Goal: Task Accomplishment & Management: Use online tool/utility

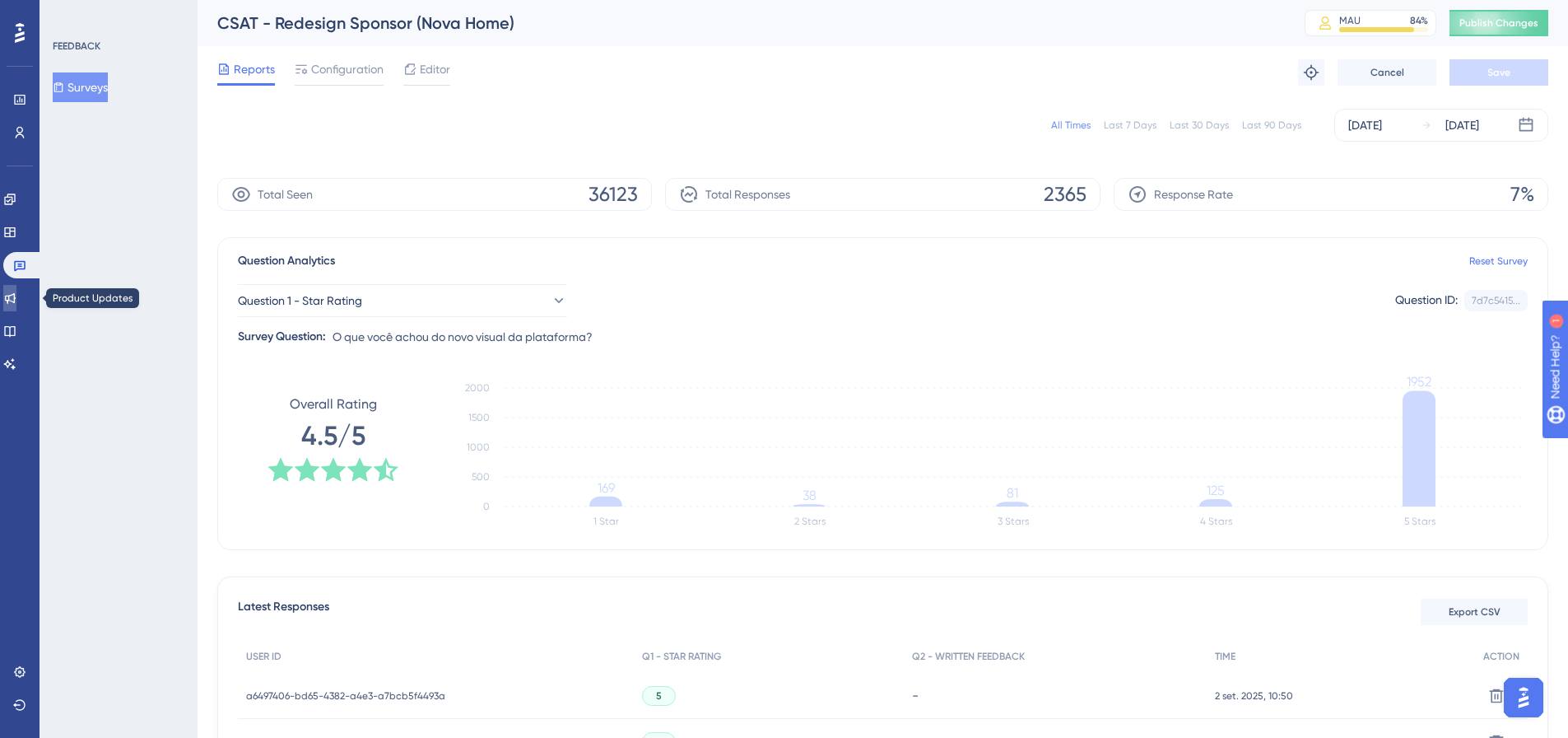
drag, startPoint x: 18, startPoint y: 291, endPoint x: 765, endPoint y: 374, distance: 751.6
click at [16, 291] on link at bounding box center [10, 298] width 13 height 26
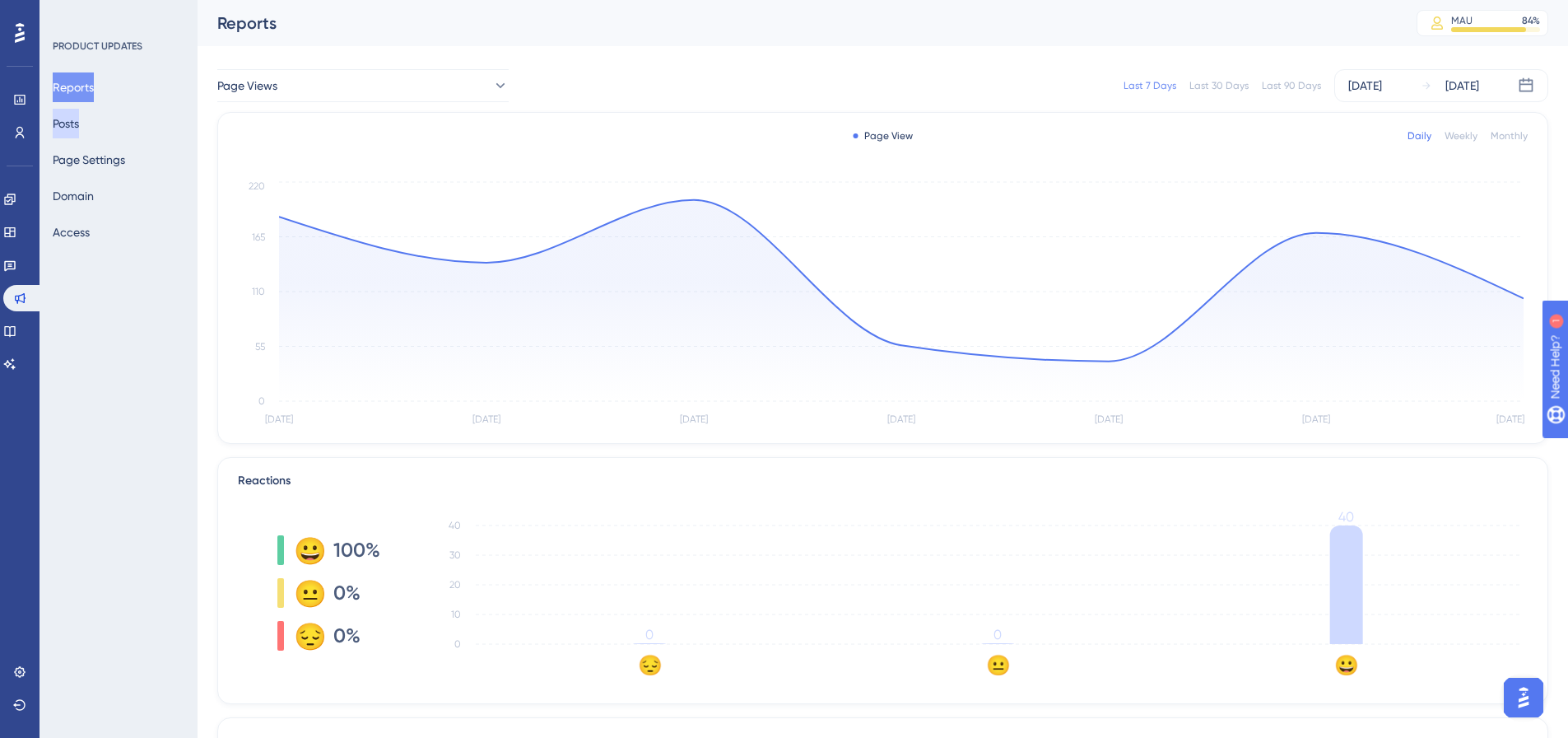
click at [79, 118] on button "Posts" at bounding box center [66, 123] width 26 height 30
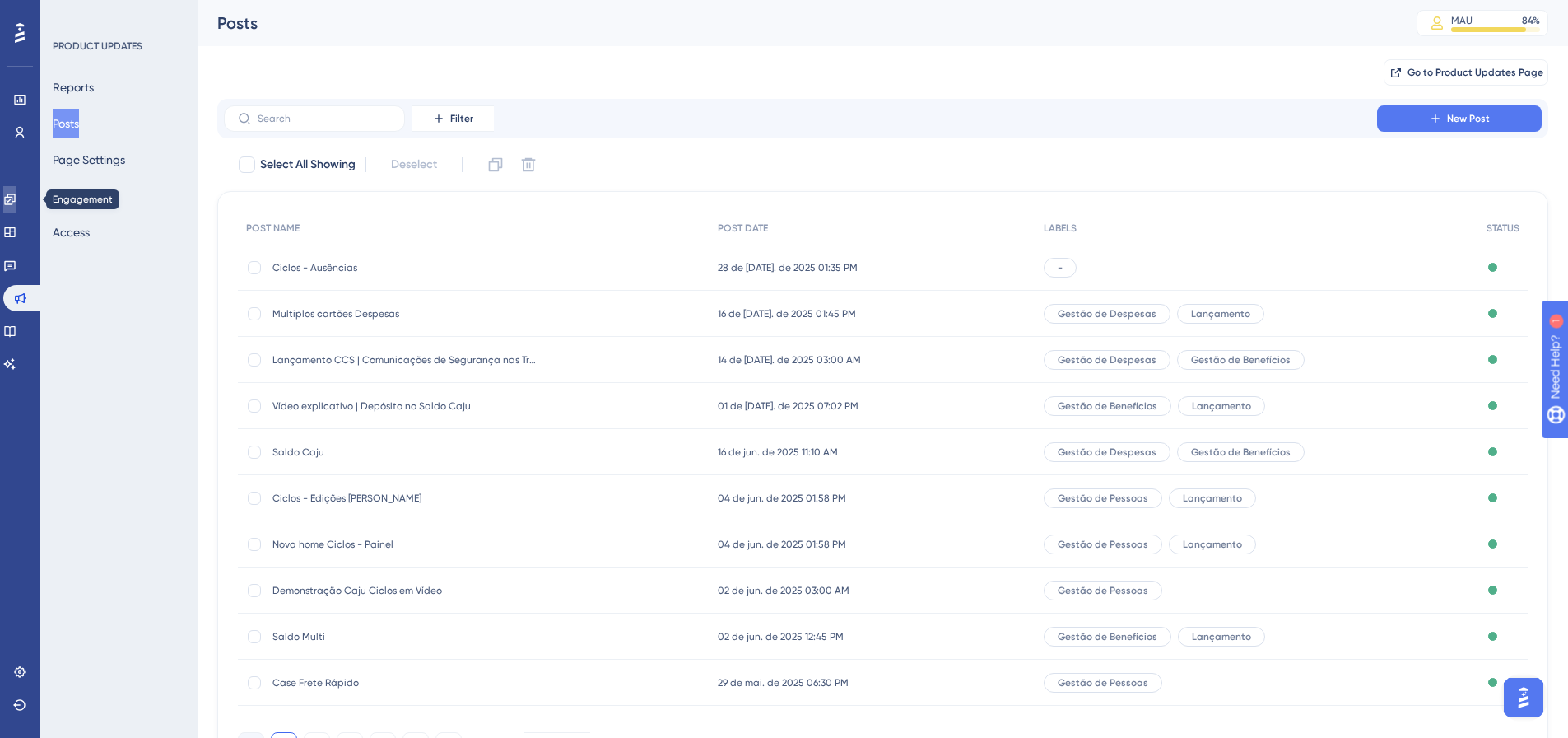
click at [16, 202] on icon at bounding box center [10, 199] width 13 height 13
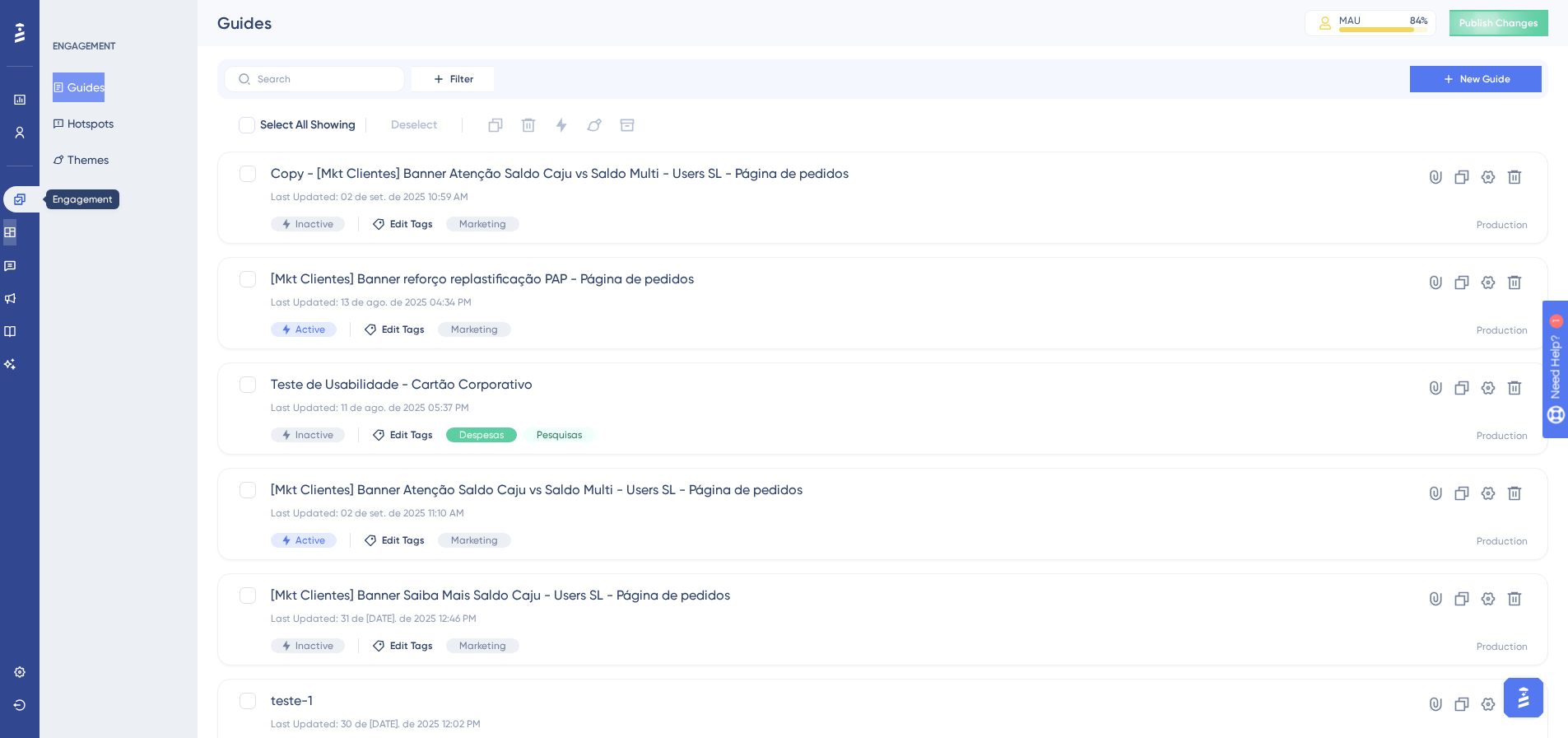
click at [15, 234] on icon at bounding box center [10, 232] width 10 height 10
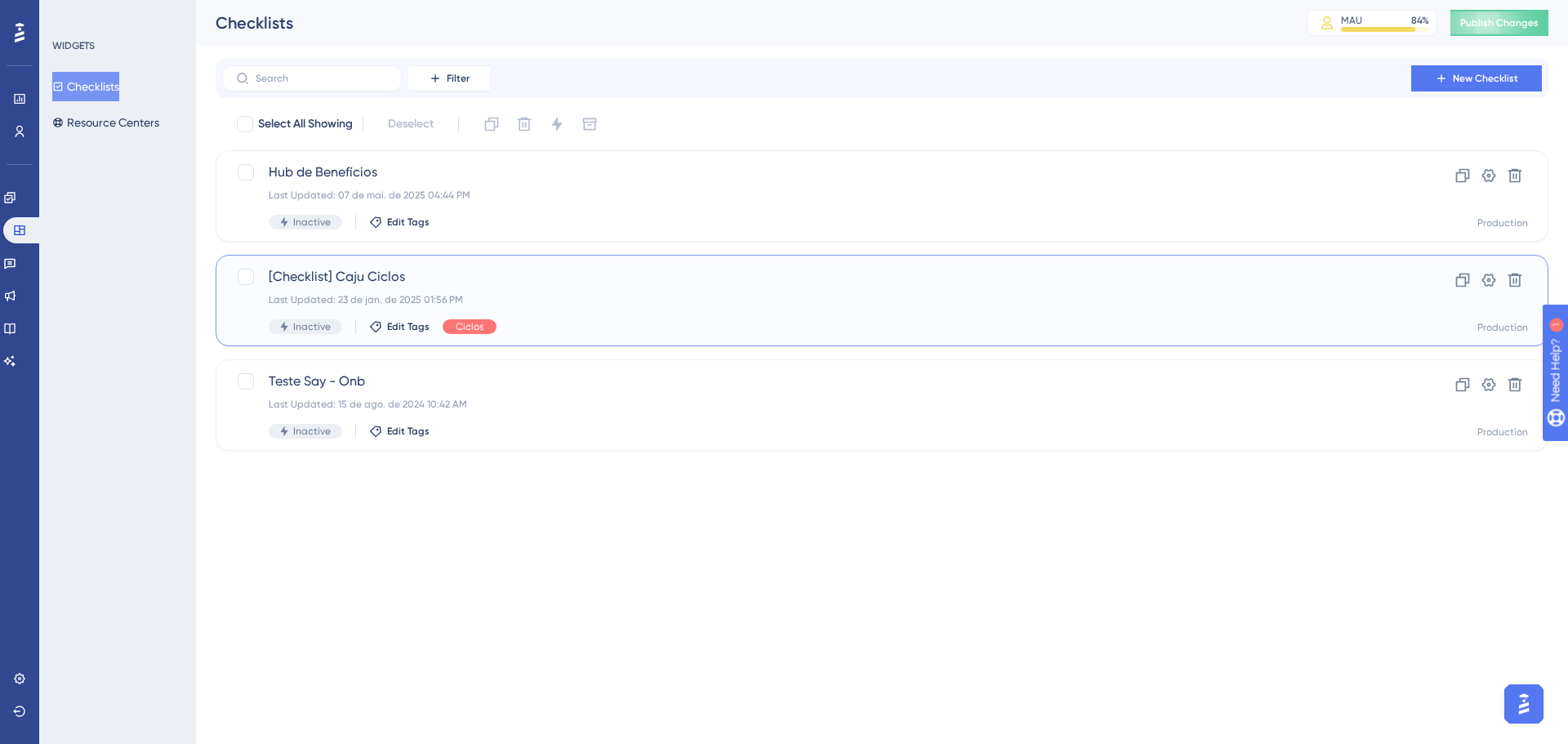
click at [687, 333] on div "Inactive Edit Tags Ciclos" at bounding box center [816, 326] width 1096 height 15
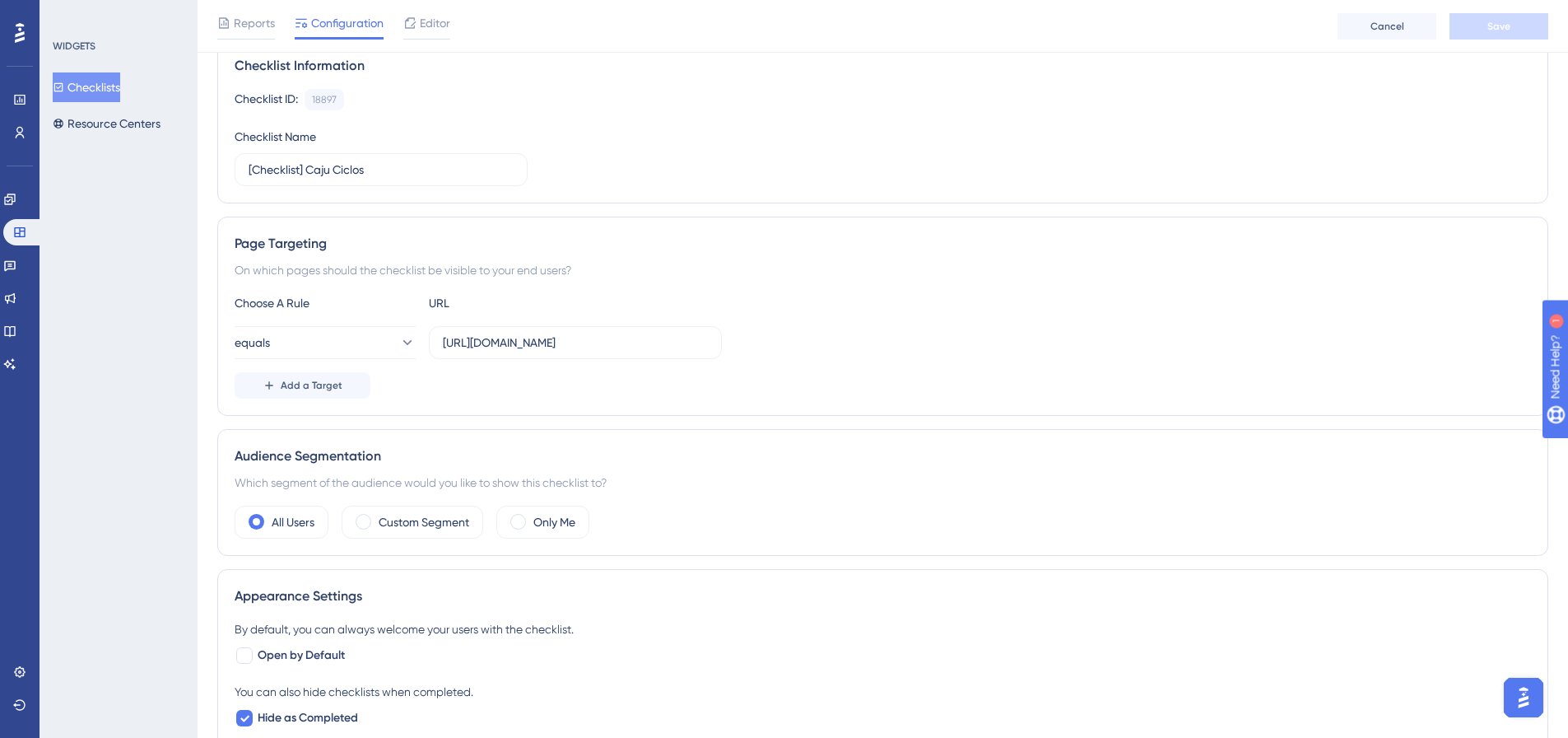
scroll to position [165, 0]
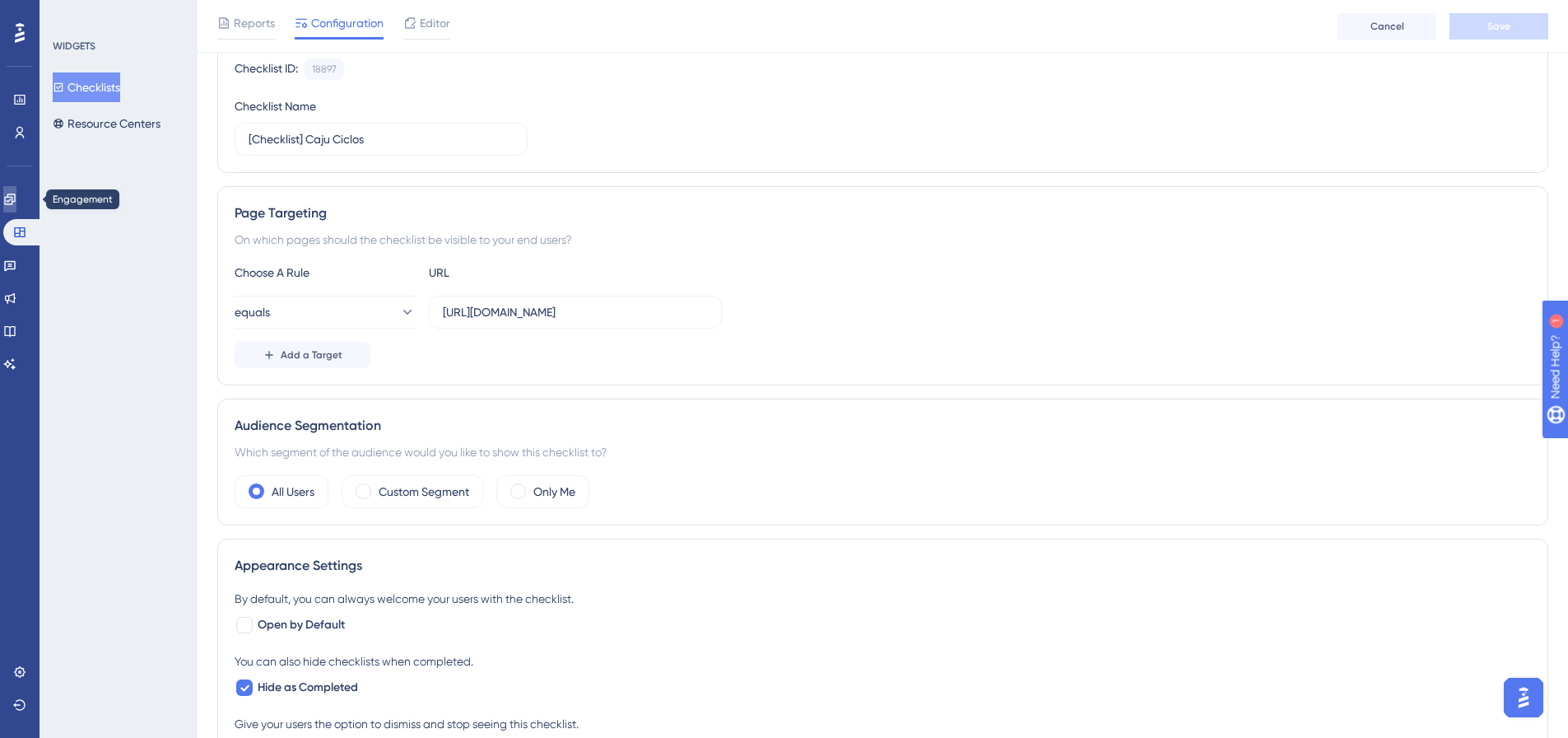
click at [15, 201] on icon at bounding box center [10, 199] width 10 height 10
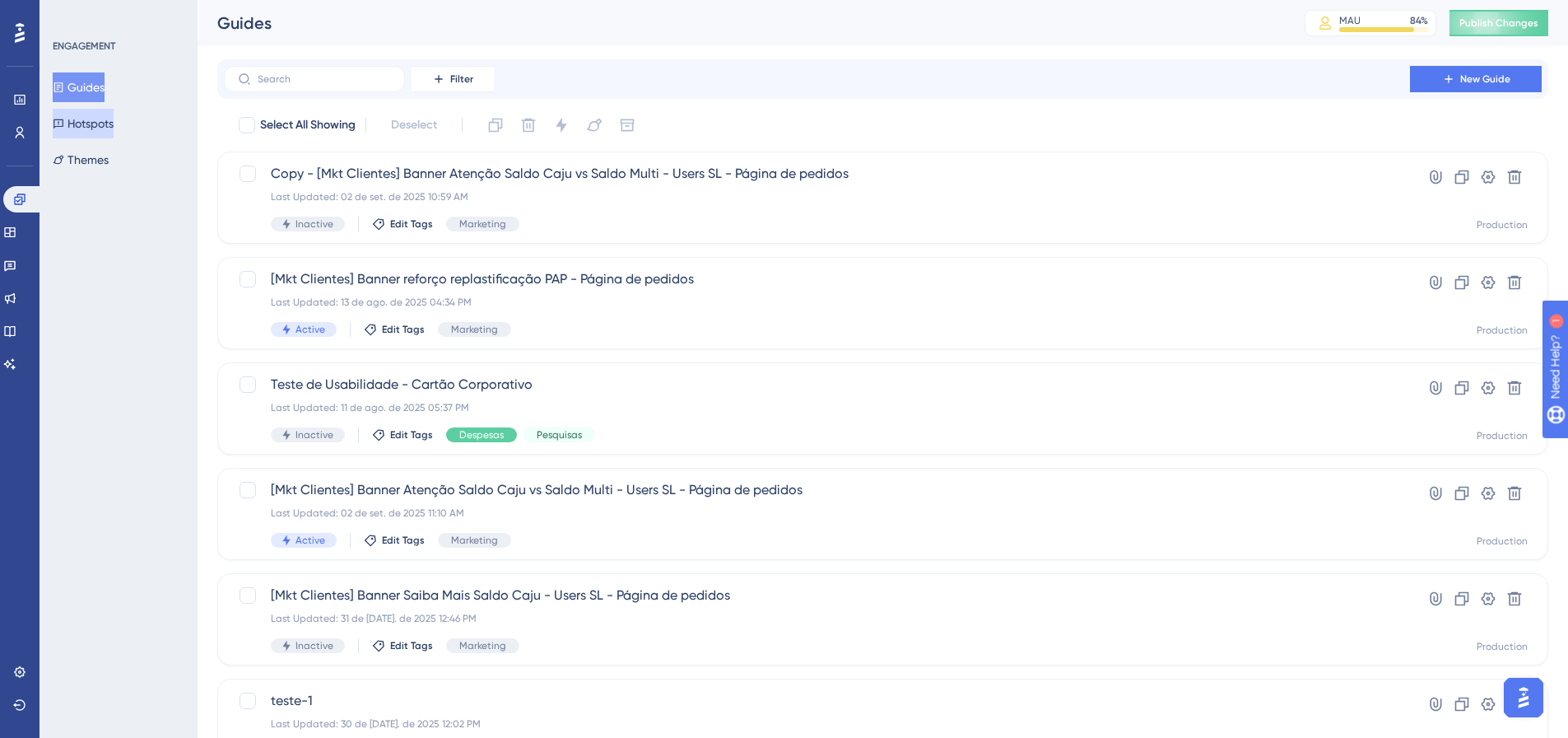
click at [114, 133] on button "Hotspots" at bounding box center [83, 123] width 61 height 30
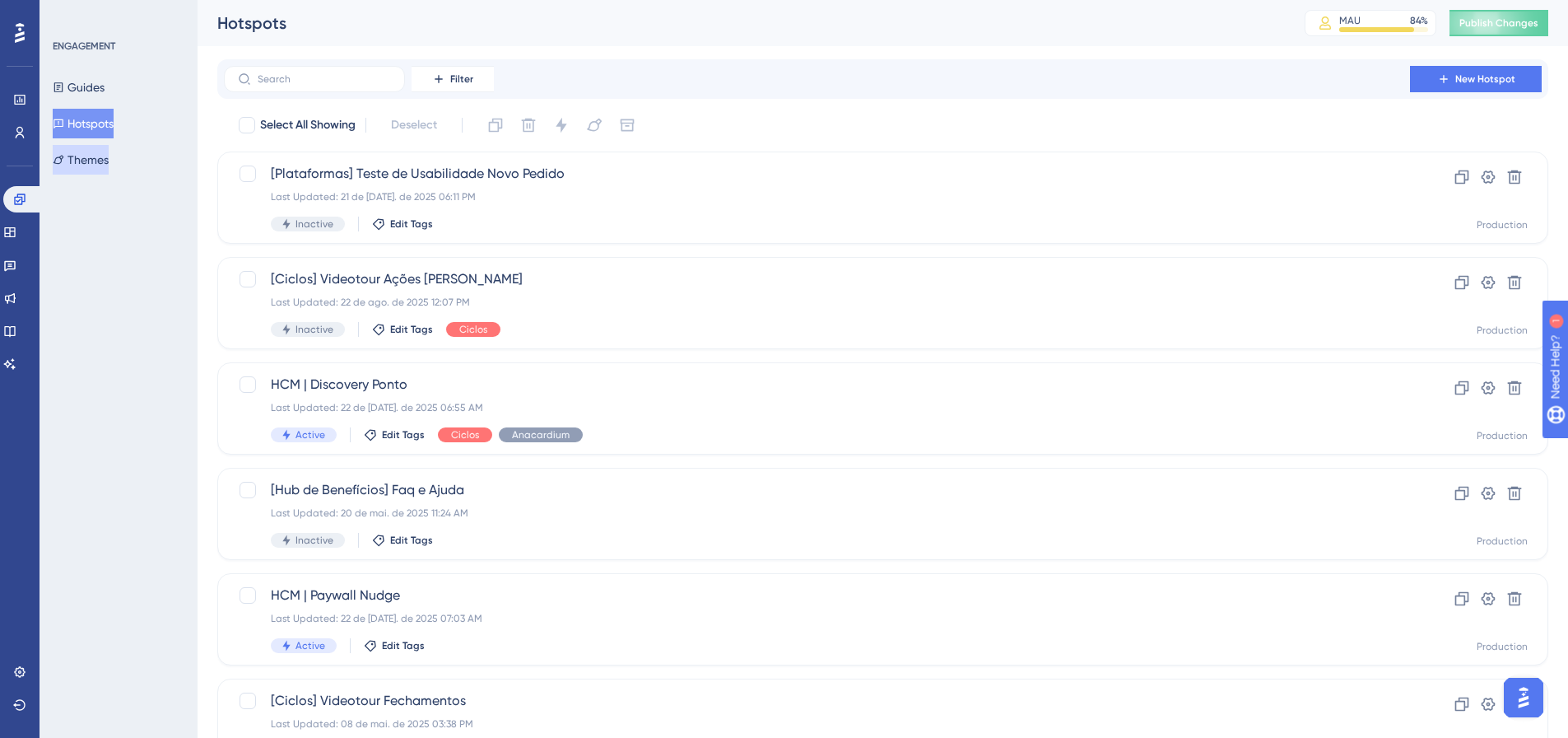
click at [107, 169] on button "Themes" at bounding box center [81, 160] width 56 height 30
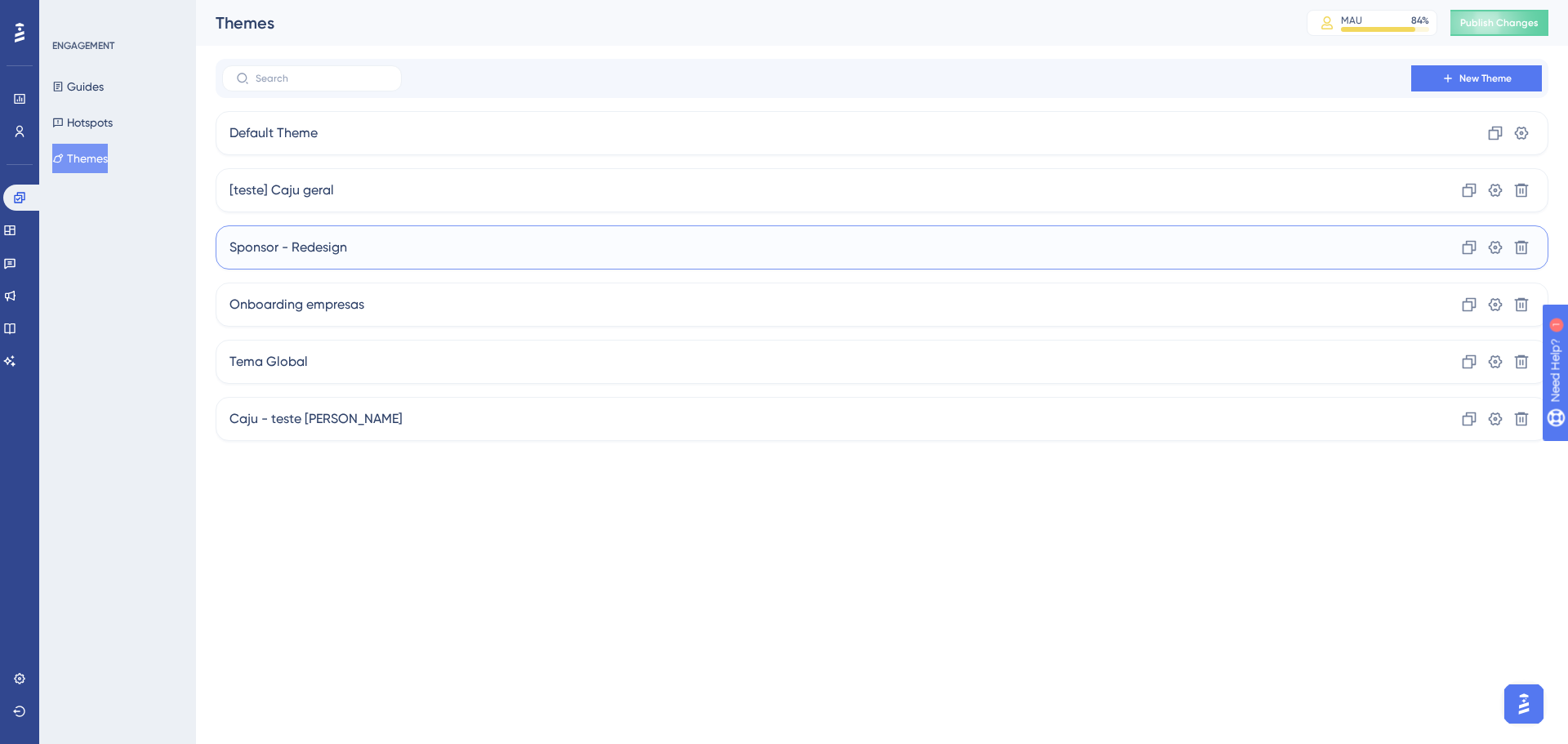
click at [325, 259] on div "Sponsor - Redesign Clone Settings Delete" at bounding box center [881, 247] width 1332 height 44
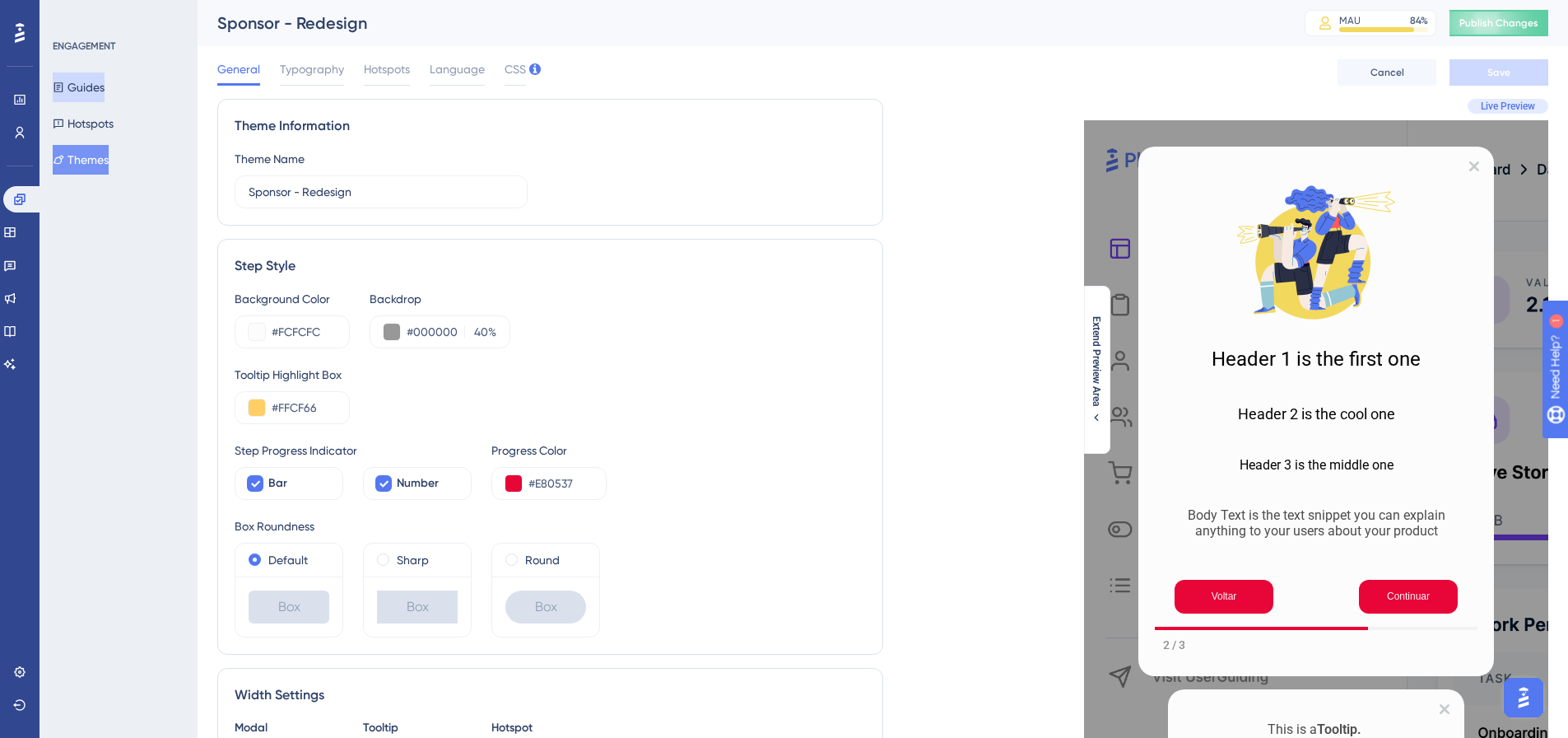
click at [104, 91] on button "Guides" at bounding box center [79, 87] width 52 height 30
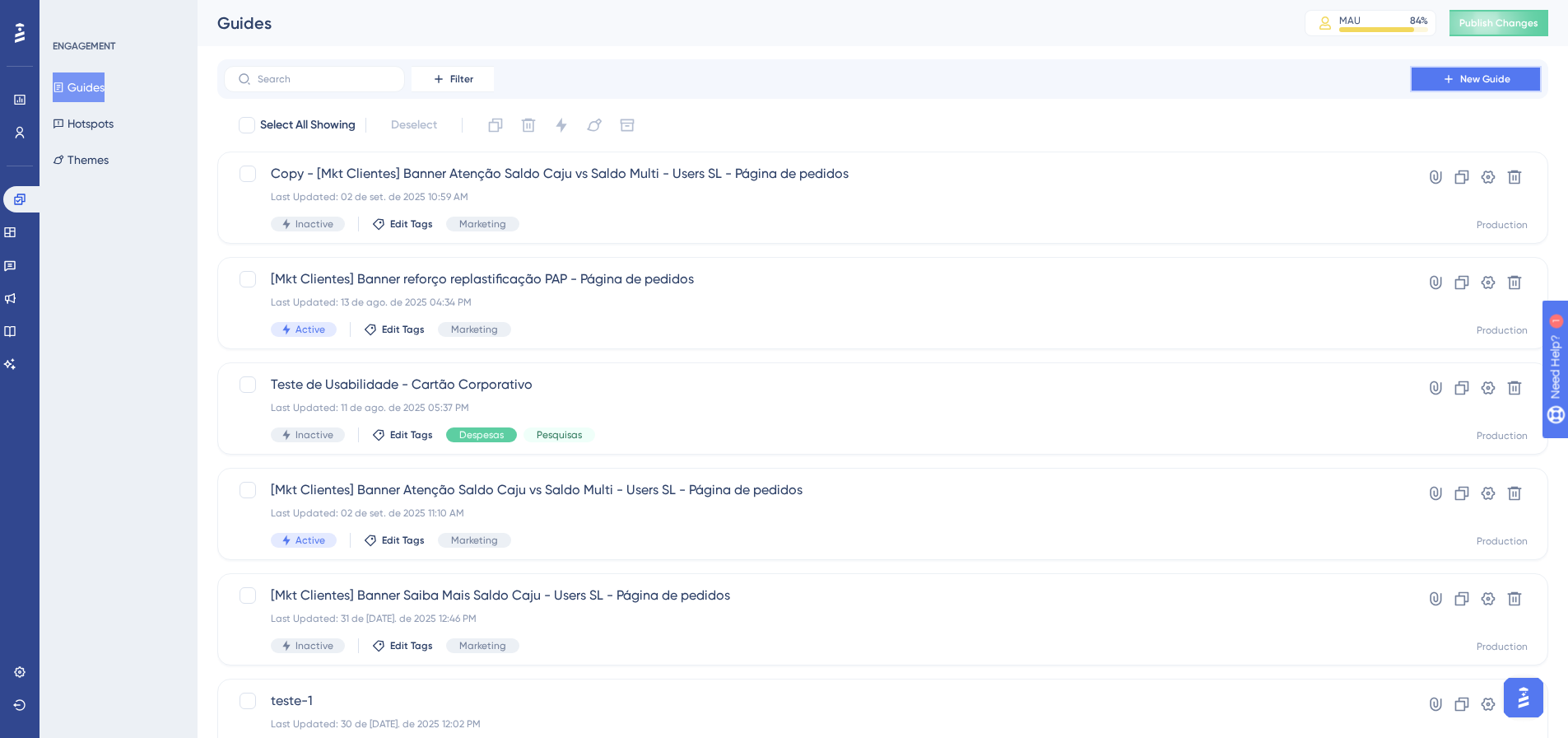
click at [1487, 76] on span "New Guide" at bounding box center [1486, 78] width 50 height 13
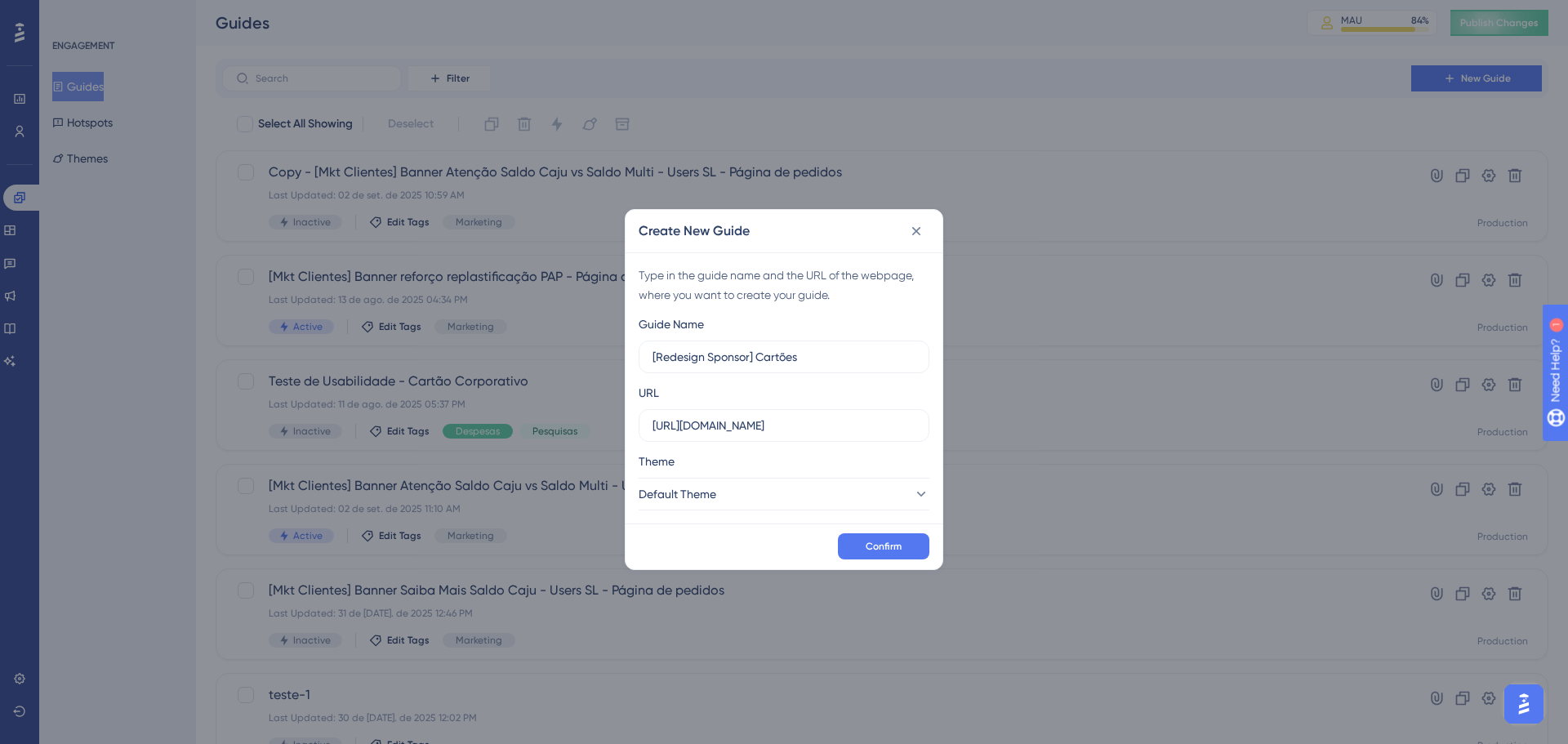
type input "[Redesign Sponsor] Cartões"
click at [790, 411] on label "[URL][DOMAIN_NAME]" at bounding box center [784, 425] width 291 height 33
click at [790, 417] on input "[URL][DOMAIN_NAME]" at bounding box center [784, 425] width 263 height 18
click at [790, 411] on label "[URL][DOMAIN_NAME]" at bounding box center [784, 425] width 291 height 33
click at [790, 417] on input "[URL][DOMAIN_NAME]" at bounding box center [784, 425] width 263 height 18
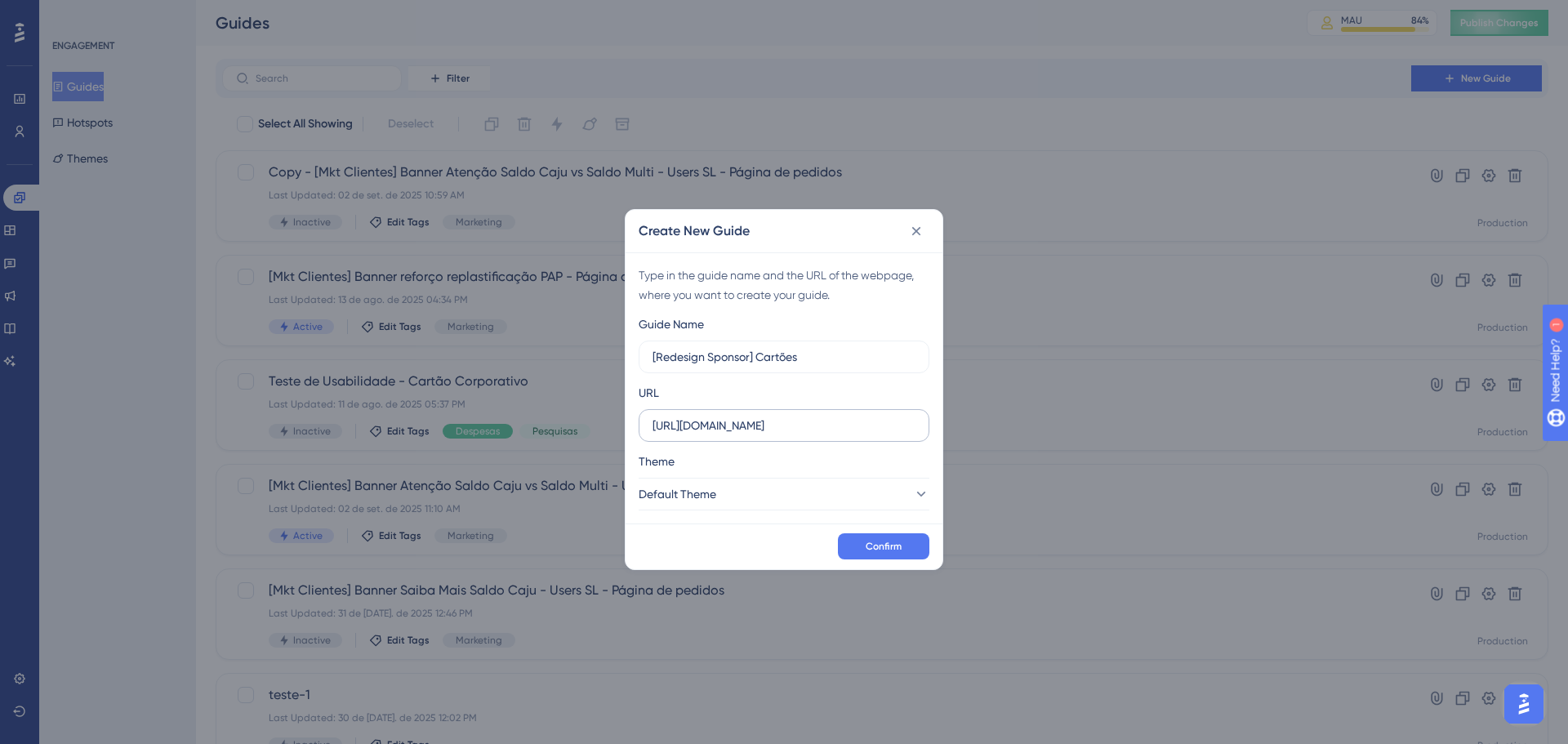
click at [790, 411] on label "[URL][DOMAIN_NAME]" at bounding box center [784, 425] width 291 height 33
click at [790, 417] on input "[URL][DOMAIN_NAME]" at bounding box center [784, 425] width 263 height 18
click at [787, 427] on input "[URL][DOMAIN_NAME]" at bounding box center [784, 425] width 263 height 18
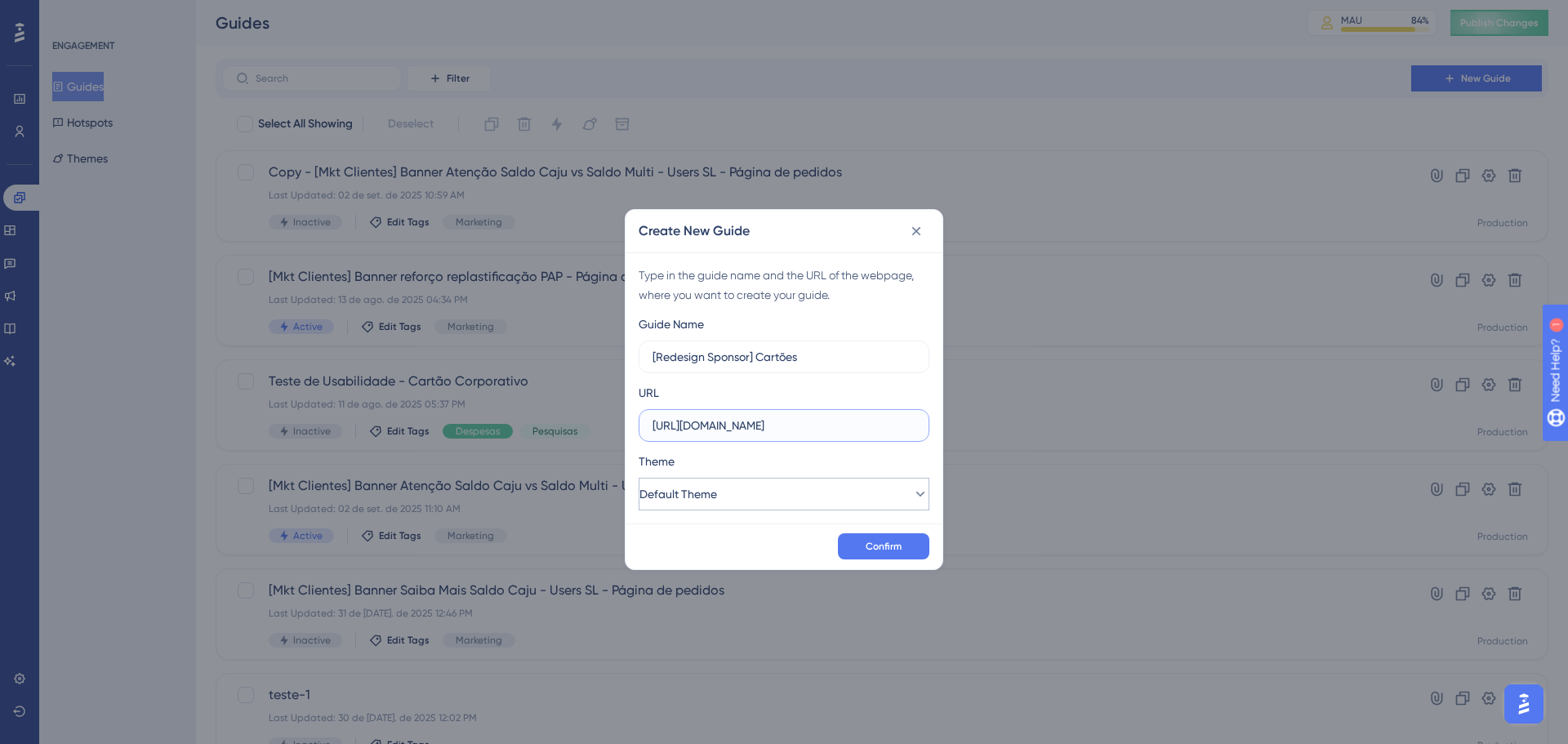
paste input "/classic/#/cards"
type input "[URL][DOMAIN_NAME]"
click at [812, 503] on button "Default Theme" at bounding box center [784, 494] width 291 height 33
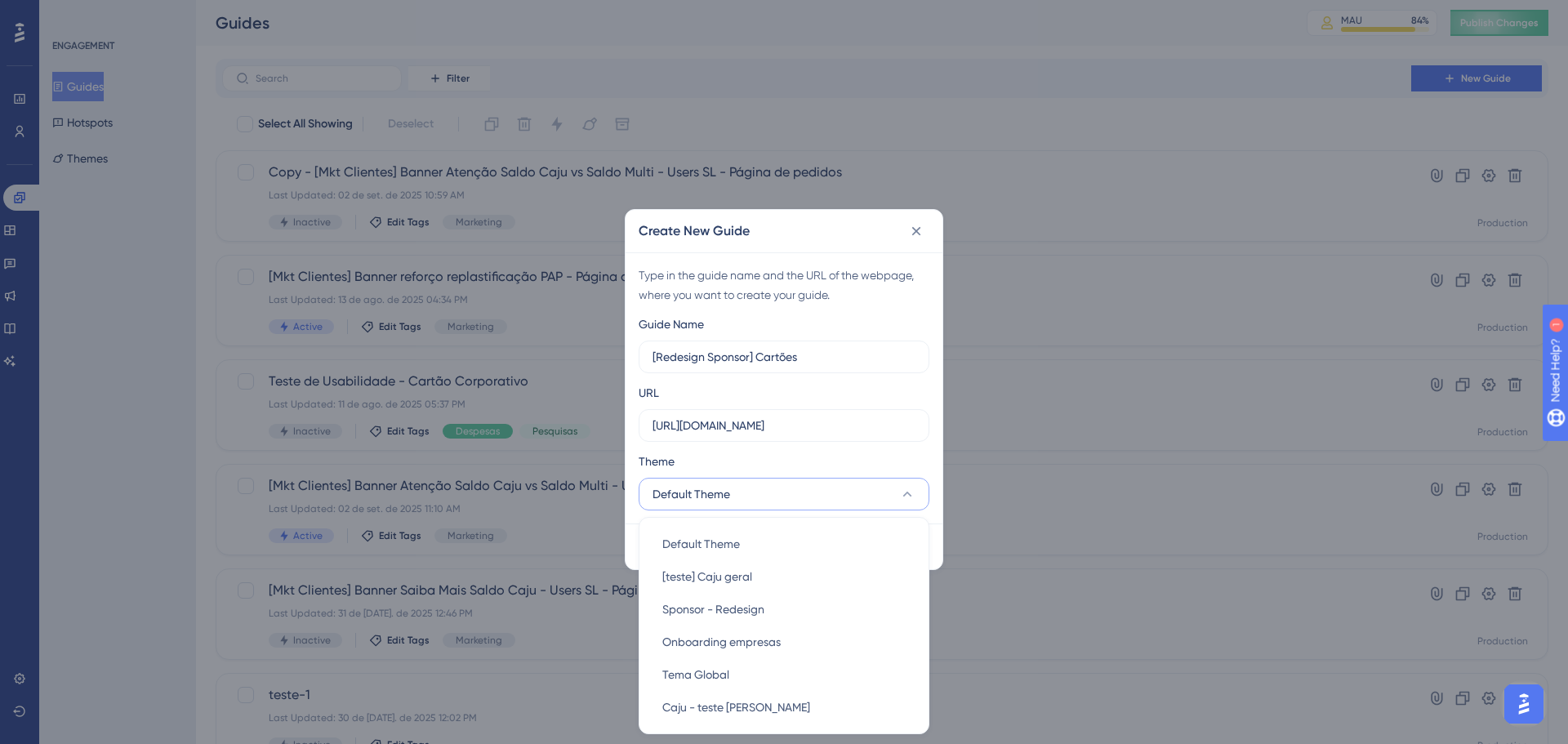
scroll to position [2, 0]
click at [808, 597] on div "Sponsor - Redesign Sponsor - Redesign" at bounding box center [783, 610] width 244 height 33
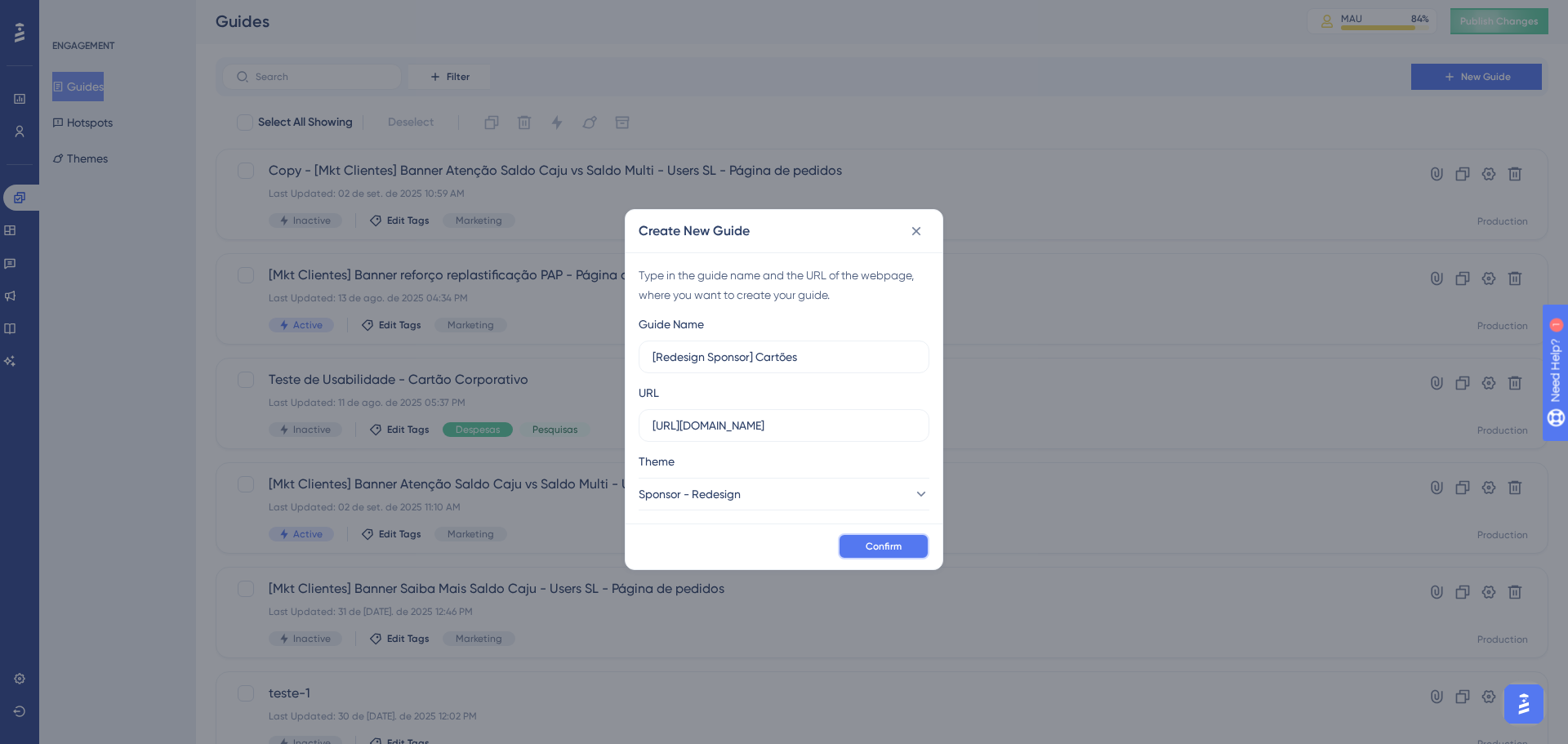
click at [869, 536] on button "Confirm" at bounding box center [883, 547] width 91 height 26
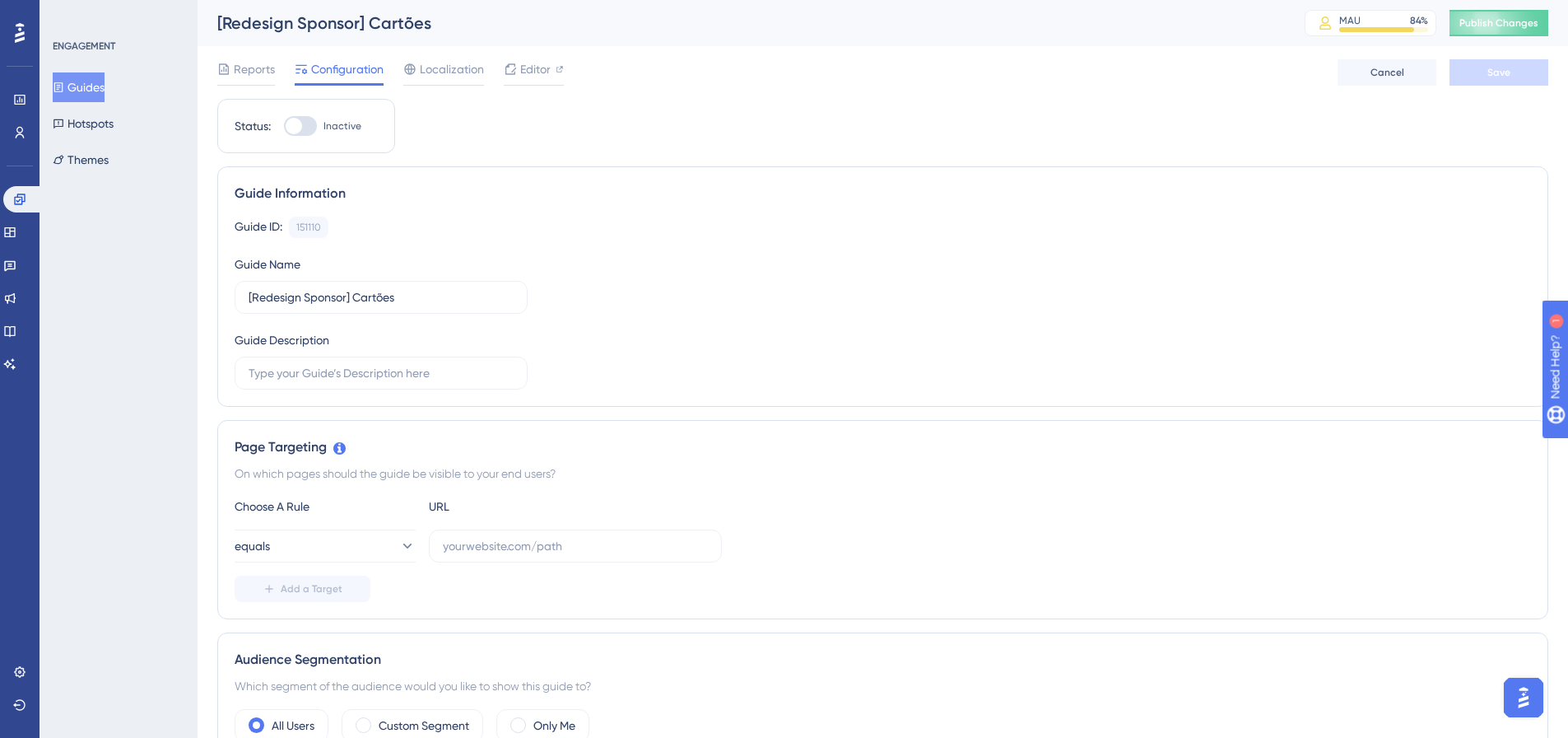
click at [340, 71] on span "Configuration" at bounding box center [347, 69] width 72 height 20
click at [539, 74] on span "Editor" at bounding box center [535, 69] width 30 height 20
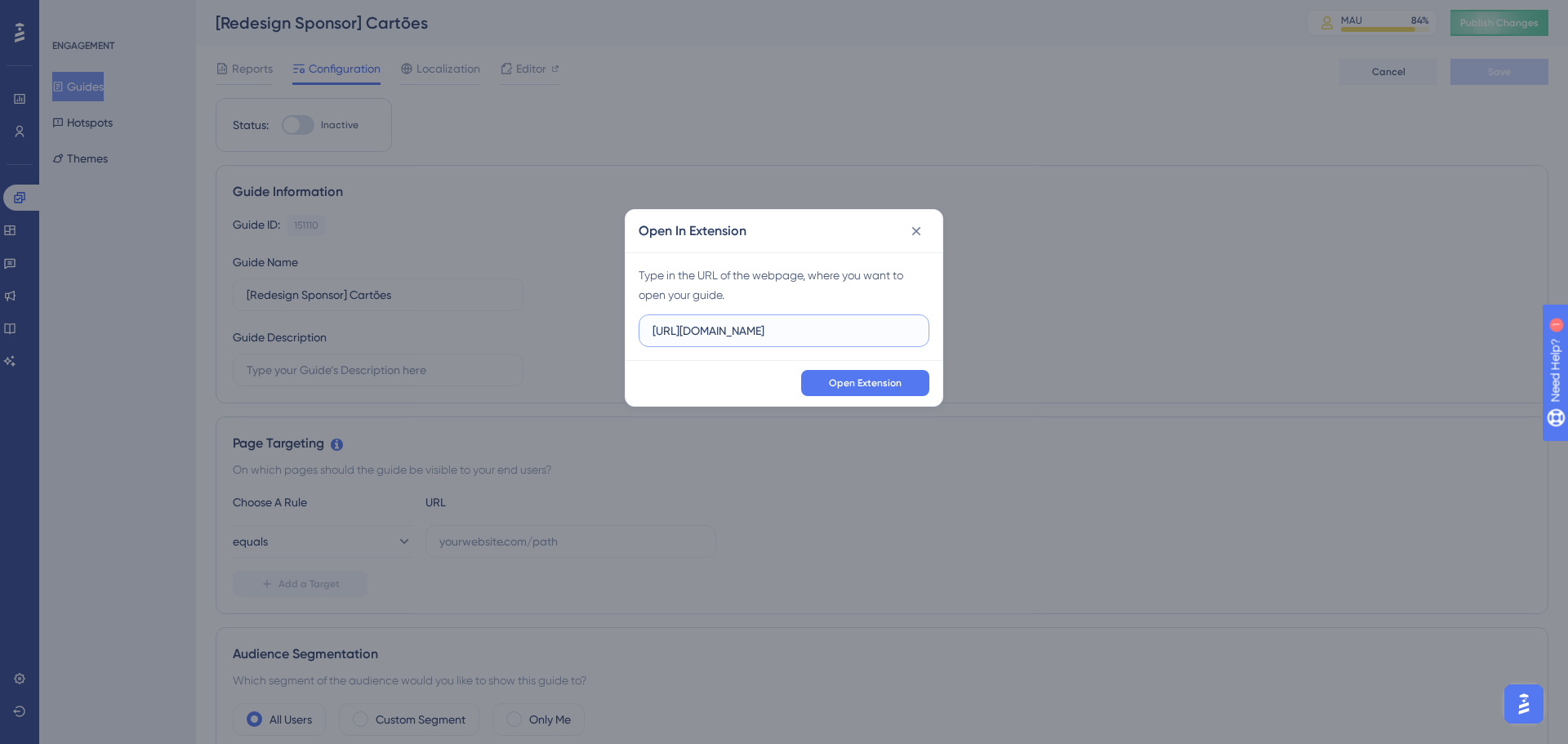
click at [789, 328] on input "[URL][DOMAIN_NAME]" at bounding box center [784, 331] width 263 height 18
paste input "/classic/#/cards/"
type input "[URL][DOMAIN_NAME]"
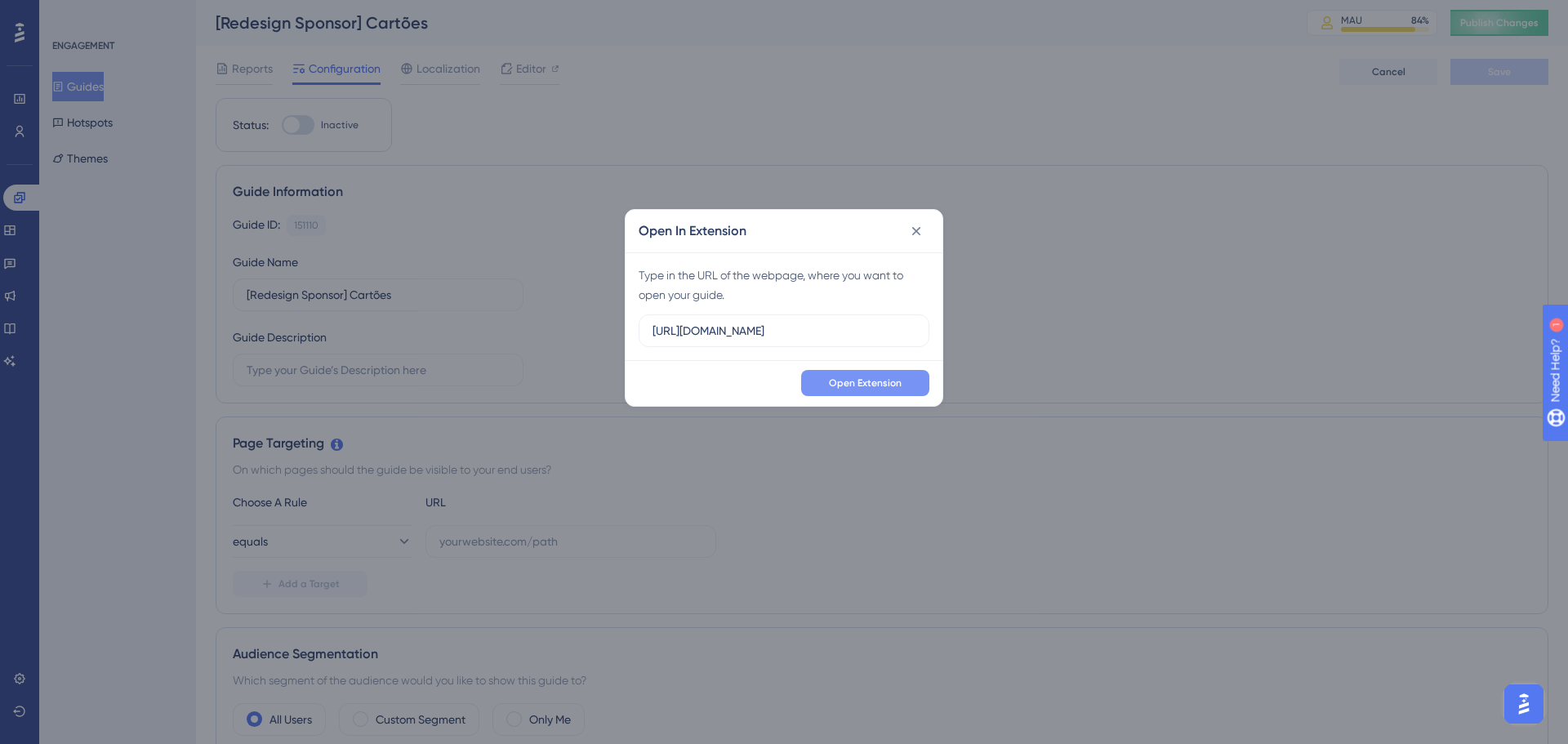
click at [864, 380] on span "Open Extension" at bounding box center [865, 382] width 72 height 13
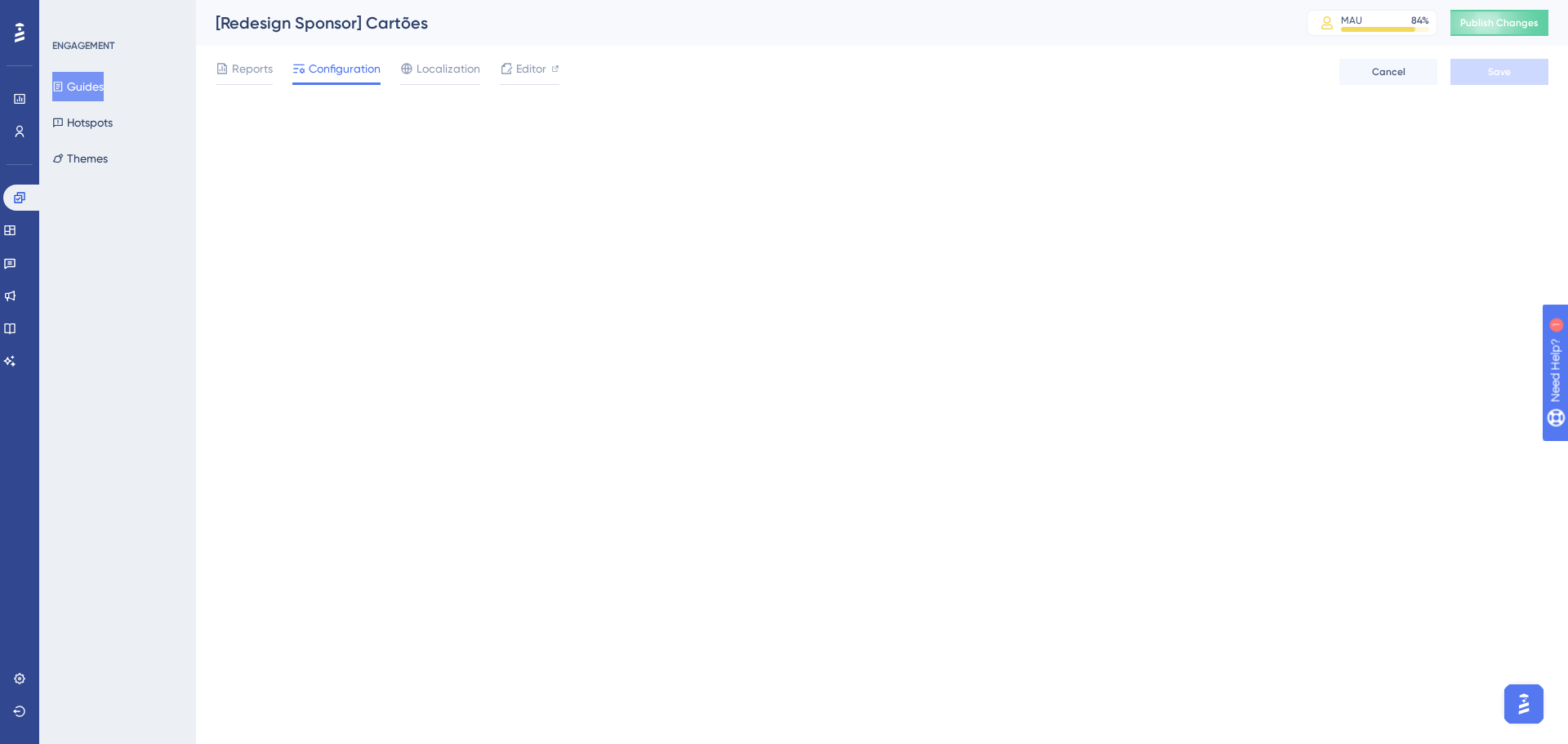
click at [923, 0] on html "Performance Users Engagement Widgets Feedback Product Updates Knowledge Base AI…" at bounding box center [784, 0] width 1568 height 0
click at [16, 223] on link at bounding box center [9, 230] width 13 height 26
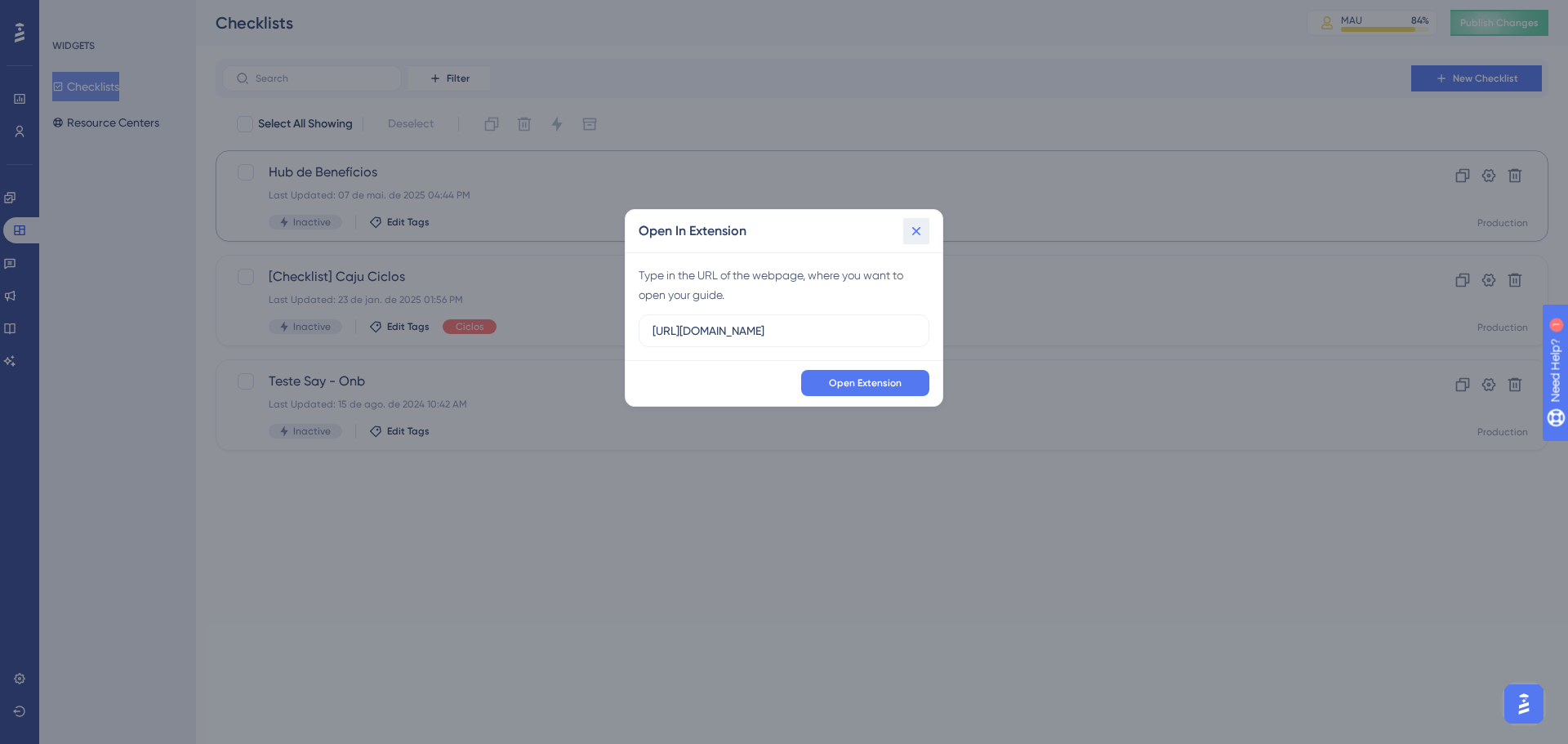
click at [917, 234] on icon at bounding box center [916, 231] width 16 height 16
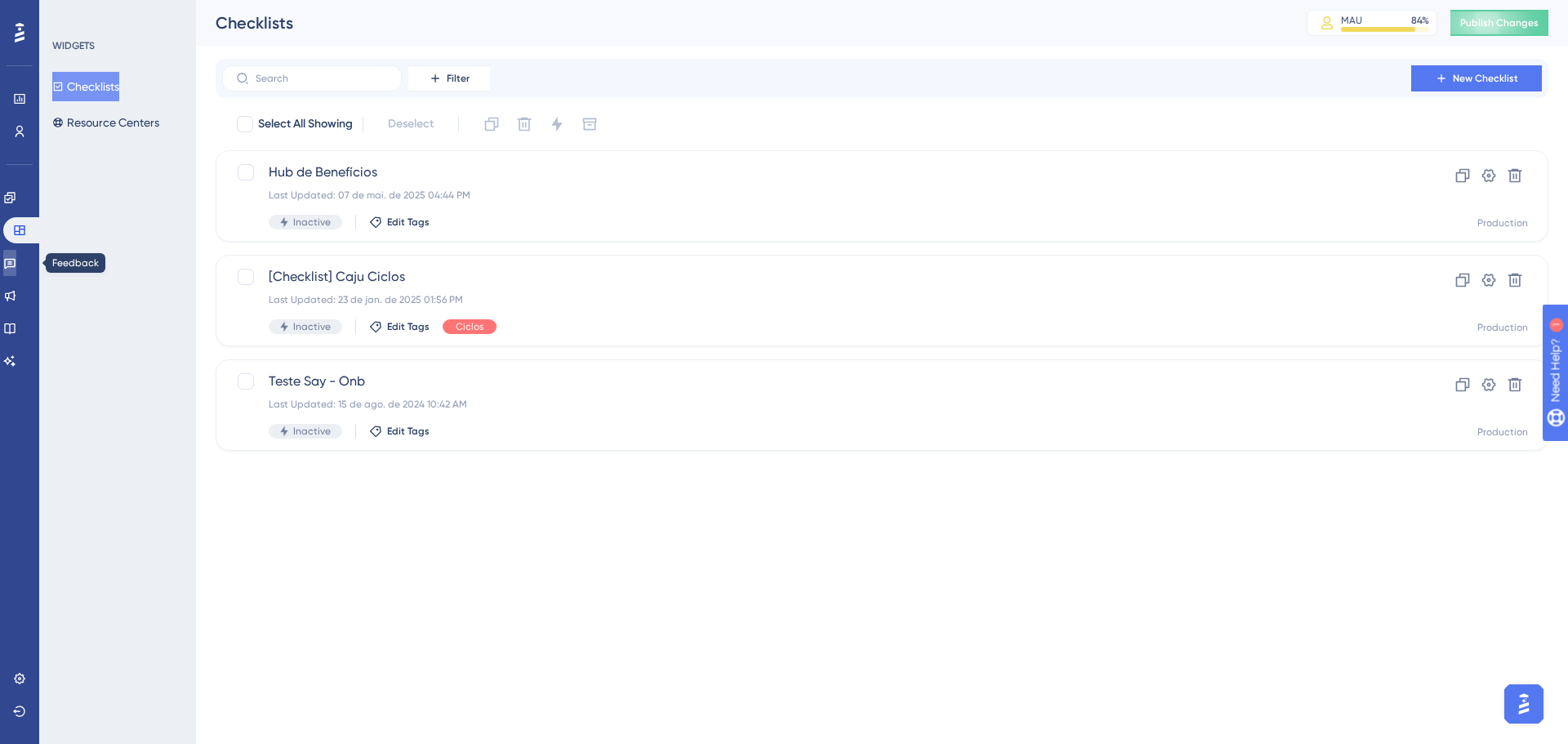
click at [15, 263] on icon at bounding box center [9, 264] width 11 height 10
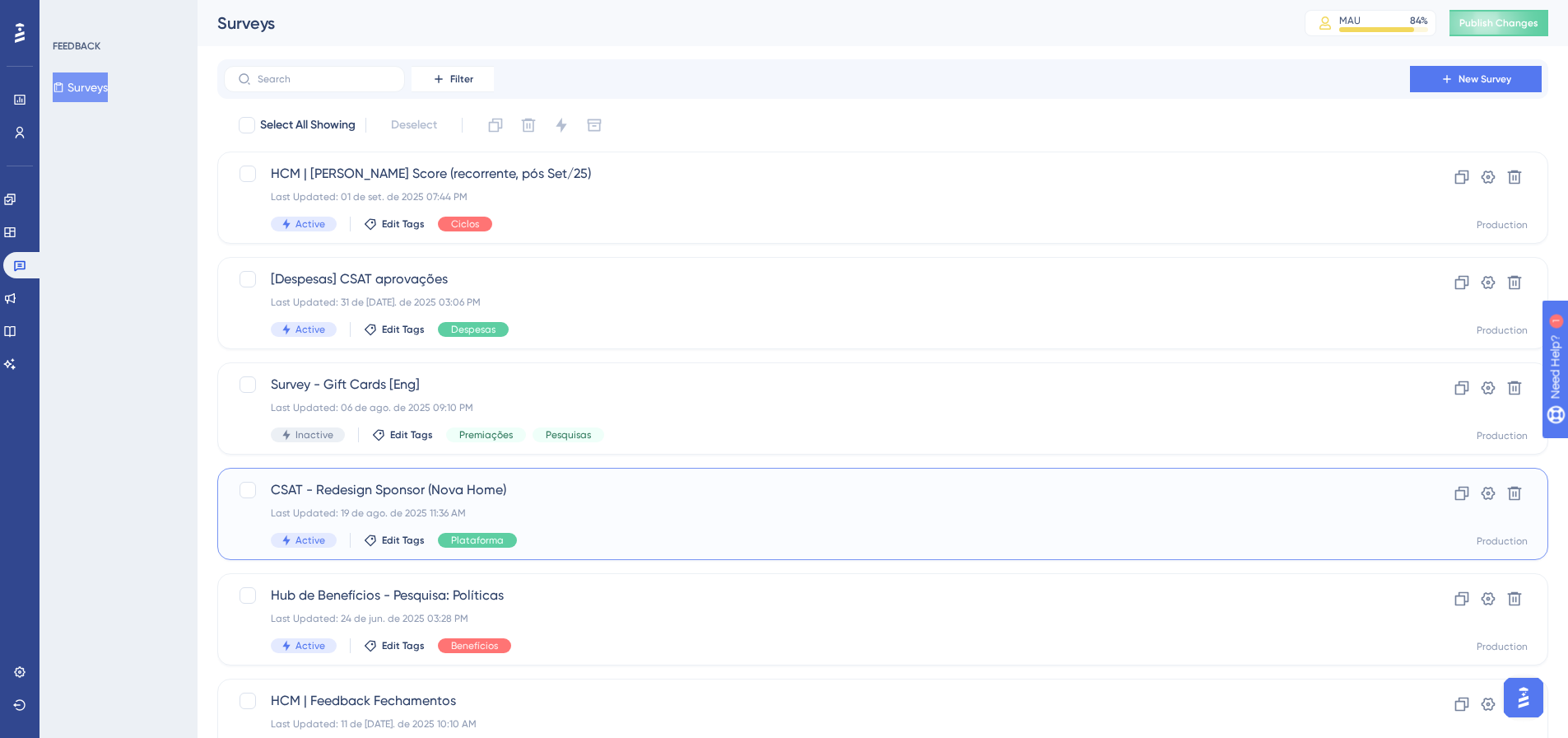
click at [630, 524] on div "CSAT - Redesign Sponsor (Nova Home) Last Updated: 19 de ago. de 2025 11:36 AM A…" at bounding box center [817, 514] width 1092 height 68
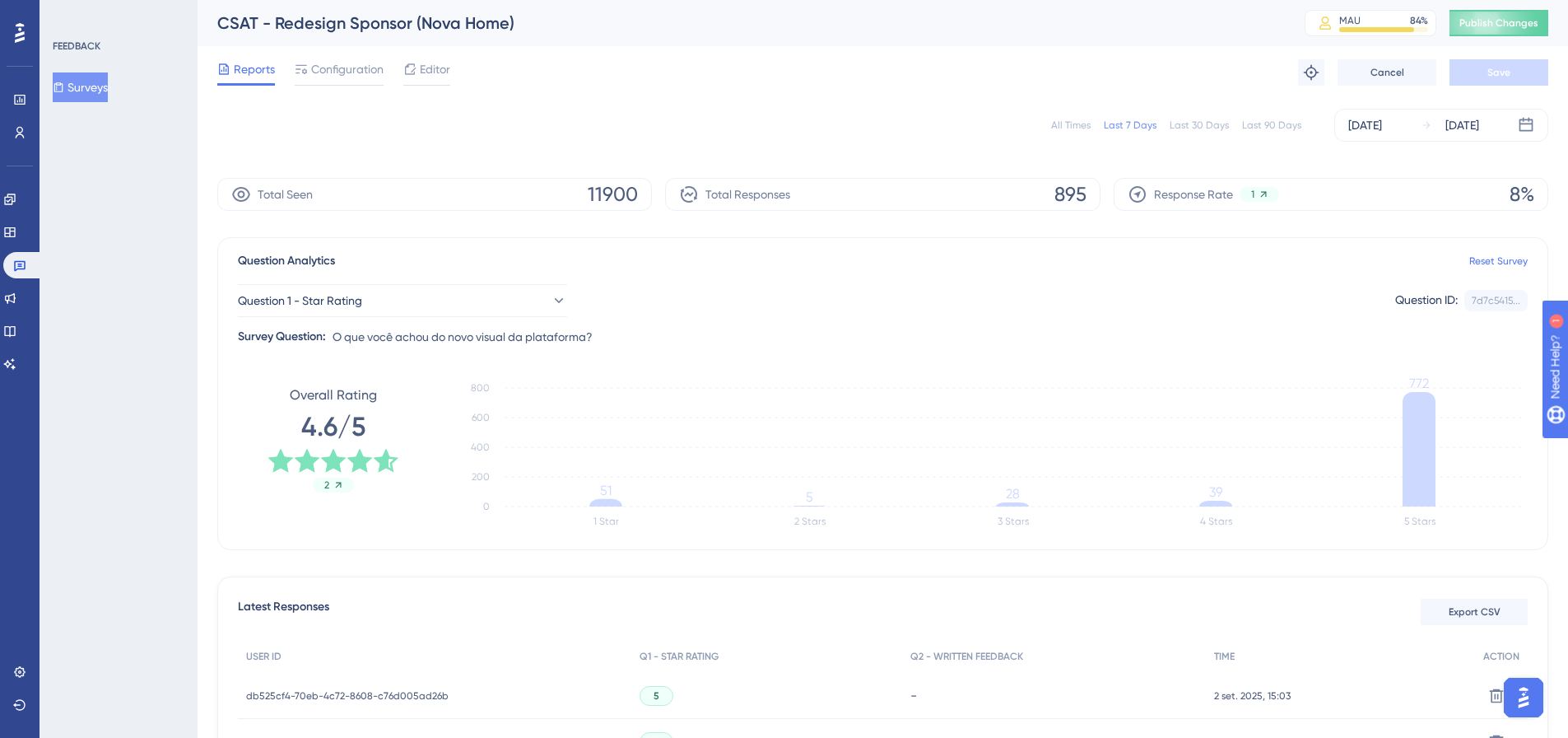
click at [1053, 128] on div "All Times Last 7 Days Last 30 Days Last 90 Days [DATE] [DATE]" at bounding box center [882, 125] width 1331 height 33
click at [1066, 128] on div "All Times" at bounding box center [1072, 125] width 40 height 13
